Goal: Navigation & Orientation: Find specific page/section

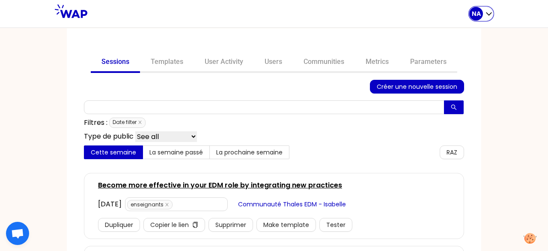
click at [482, 16] on div "NA" at bounding box center [477, 14] width 14 height 14
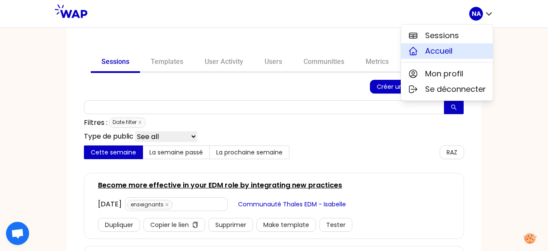
click at [463, 54] on button "Accueil" at bounding box center [447, 50] width 92 height 15
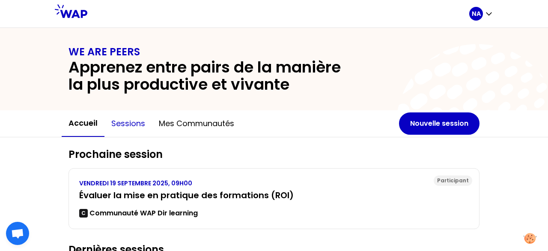
click at [137, 121] on button "Sessions" at bounding box center [129, 124] width 48 height 26
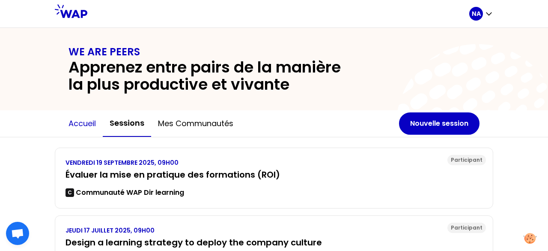
click at [82, 124] on button "Accueil" at bounding box center [82, 124] width 41 height 26
